Goal: Transaction & Acquisition: Subscribe to service/newsletter

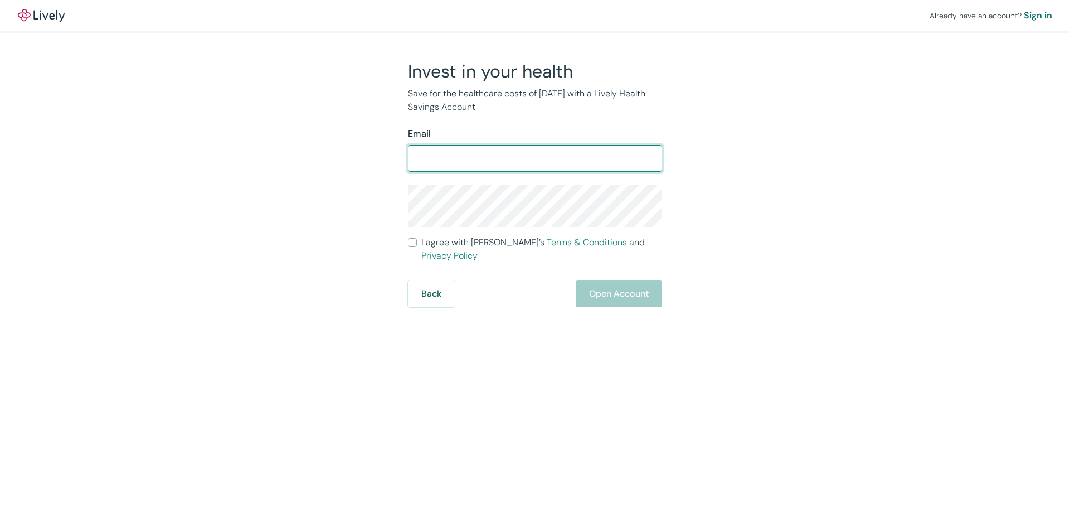
click at [468, 151] on input "Email" at bounding box center [535, 158] width 254 height 22
type input "S"
type input "[EMAIL_ADDRESS][DOMAIN_NAME]"
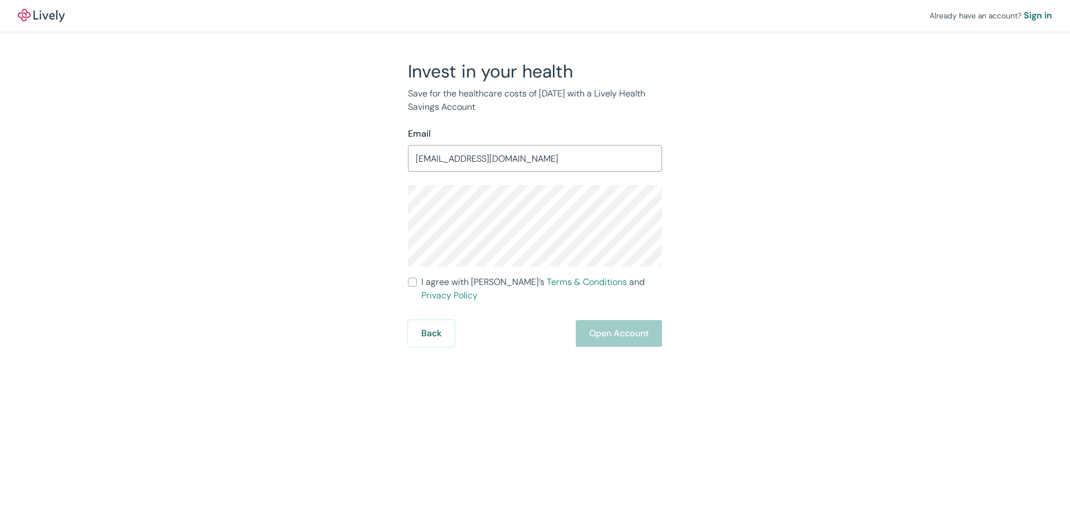
click at [408, 287] on label "I agree with Lively’s Terms & Conditions and Privacy Policy" at bounding box center [535, 288] width 254 height 27
click at [408, 287] on input "I agree with Lively’s Terms & Conditions and Privacy Policy" at bounding box center [412, 282] width 9 height 9
checkbox input "true"
click at [609, 320] on button "Open Account" at bounding box center [619, 333] width 86 height 27
